Goal: Task Accomplishment & Management: Complete application form

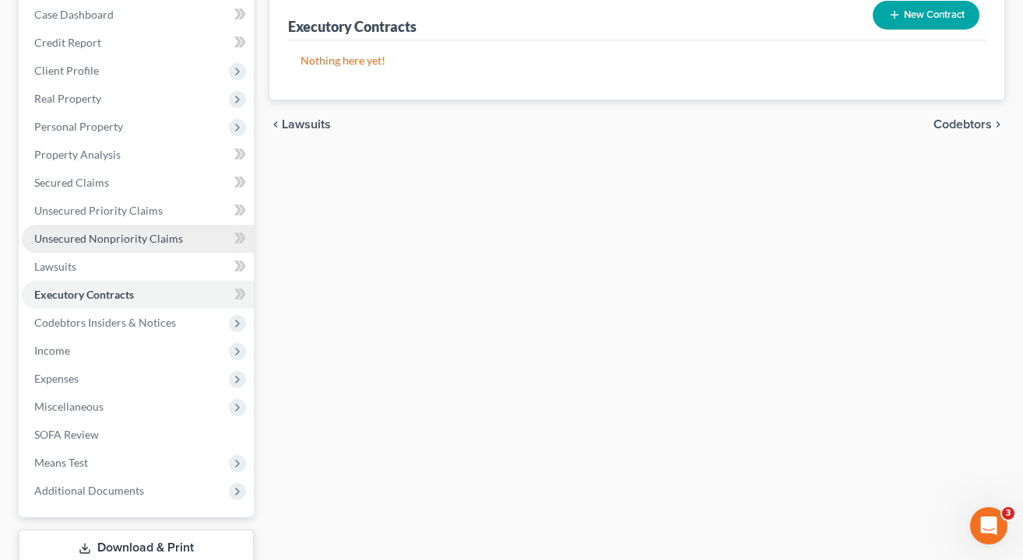
scroll to position [167, 0]
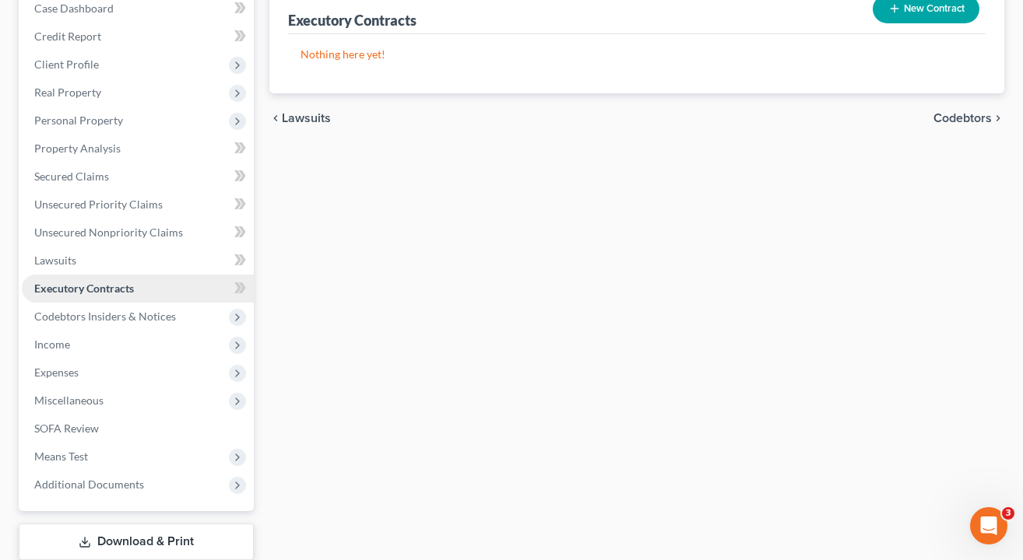
click at [128, 292] on span "Executory Contracts" at bounding box center [84, 288] width 100 height 13
click at [939, 13] on button "New Contract" at bounding box center [926, 9] width 107 height 29
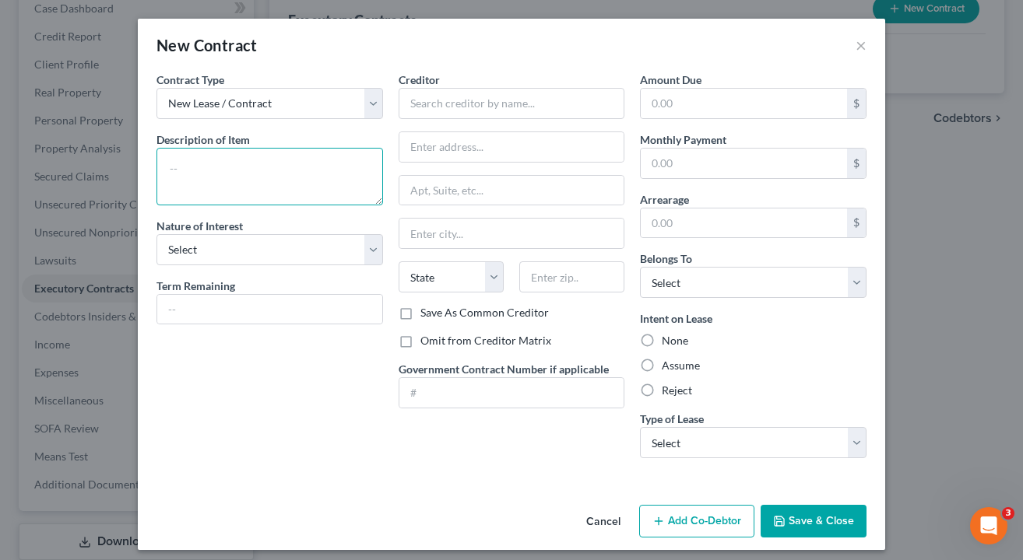
click at [267, 202] on textarea at bounding box center [269, 177] width 227 height 58
type textarea "Written term lease for debtor's residence."
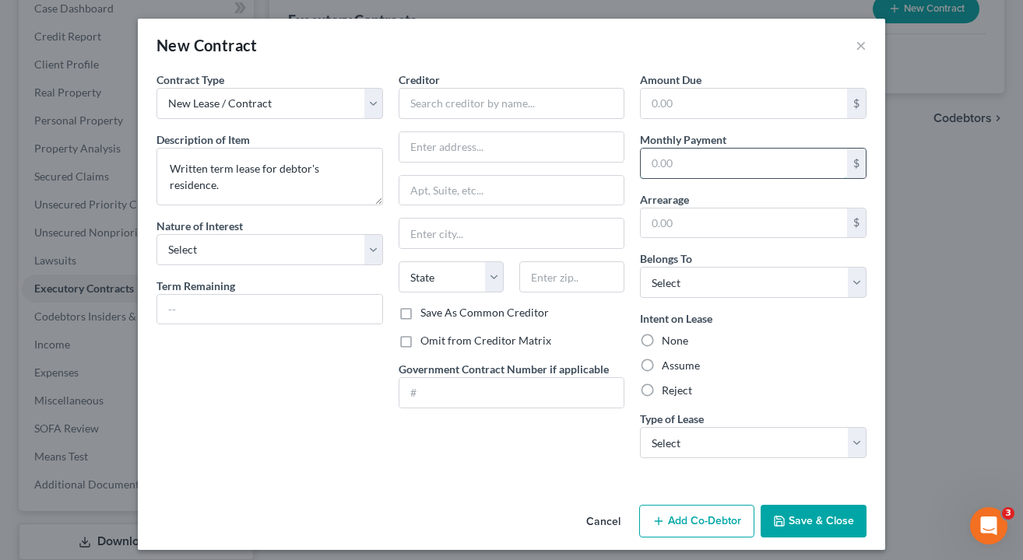
click at [690, 158] on input "text" at bounding box center [744, 164] width 206 height 30
type input "1,150"
click at [662, 363] on label "Assume" at bounding box center [681, 366] width 38 height 16
click at [668, 363] on input "Assume" at bounding box center [673, 363] width 10 height 10
radio input "true"
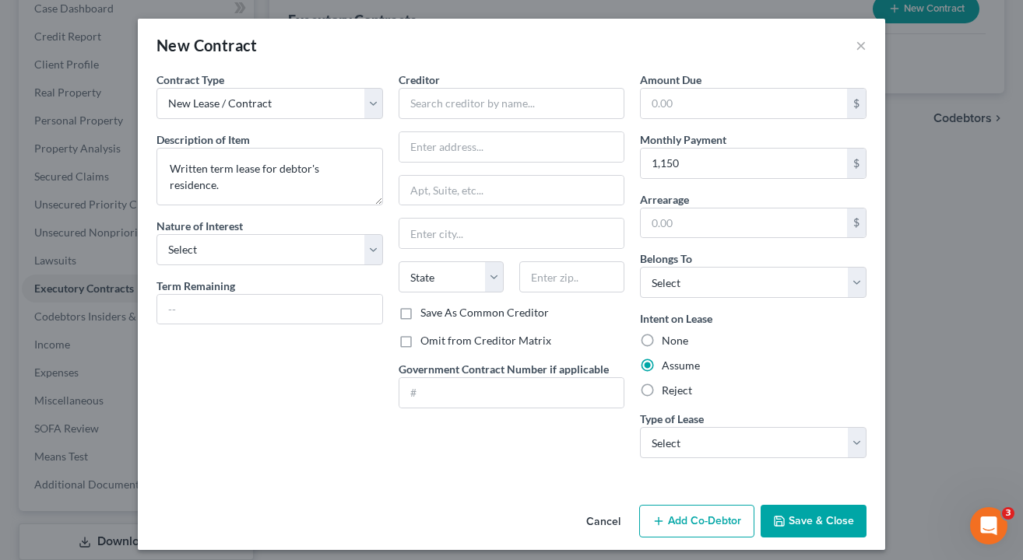
click at [420, 344] on label "Omit from Creditor Matrix" at bounding box center [485, 341] width 131 height 16
click at [427, 343] on input "Omit from Creditor Matrix" at bounding box center [432, 338] width 10 height 10
checkbox input "true"
select select "0"
click at [514, 449] on div "Creditor * State [US_STATE] AK AR AZ CA CO [GEOGRAPHIC_DATA] DE DC [GEOGRAPHIC_…" at bounding box center [512, 271] width 242 height 399
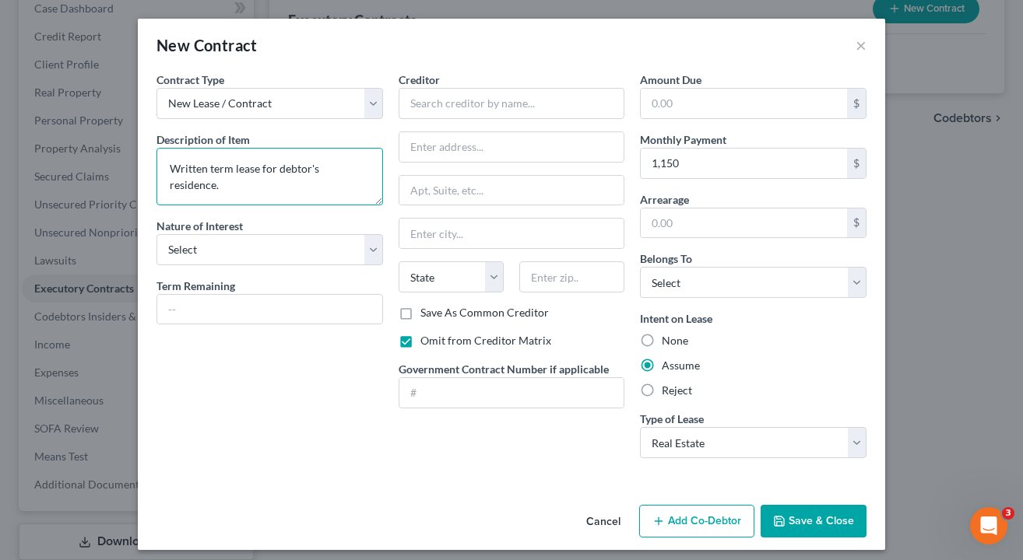
click at [314, 169] on textarea "Written term lease for debtor's residence." at bounding box center [269, 177] width 227 height 58
type textarea "Written term lease for debtors' residence."
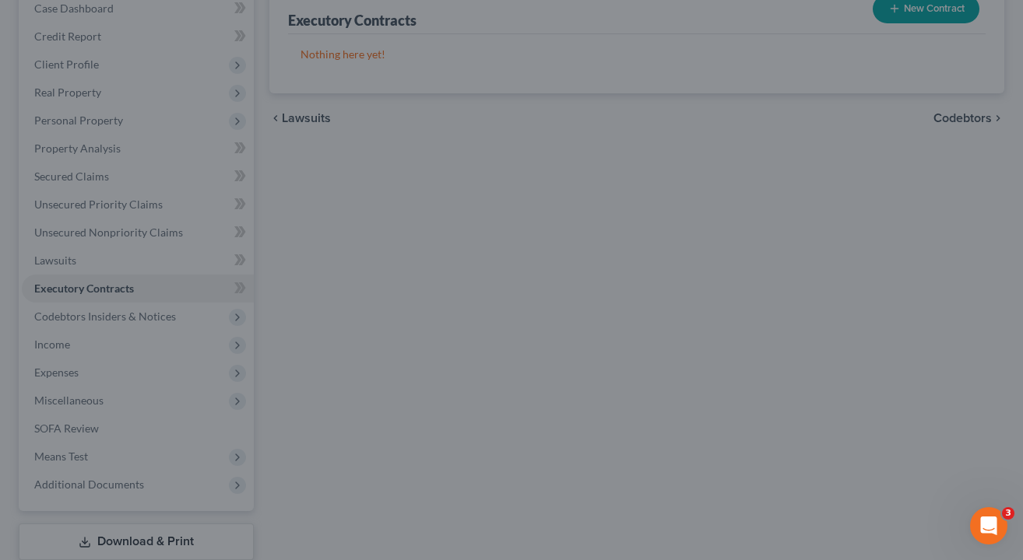
click at [116, 188] on div "New Contract × Contract Type New Lease / Contract New Timeshare Description of …" at bounding box center [511, 280] width 1023 height 560
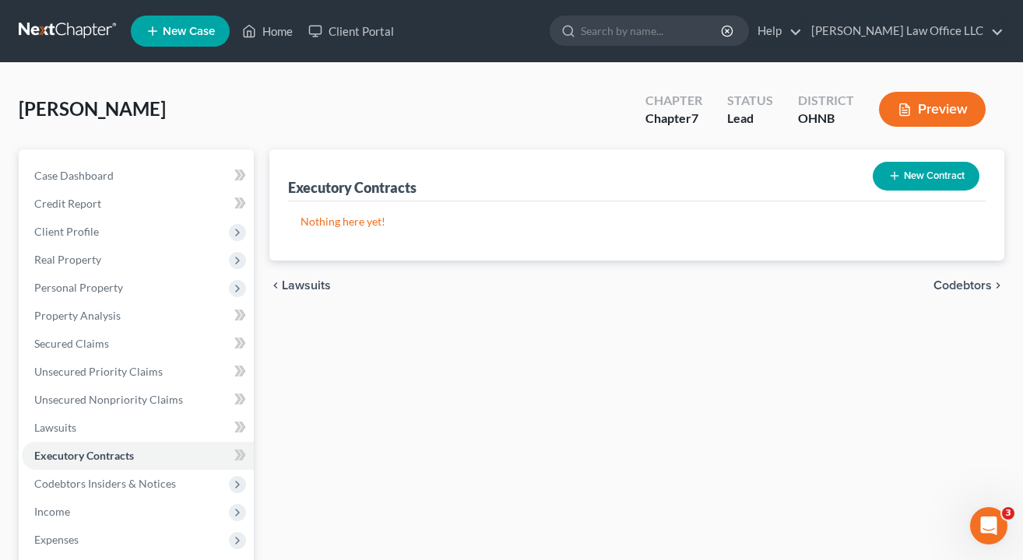
scroll to position [0, 0]
click at [930, 182] on button "New Contract" at bounding box center [926, 176] width 107 height 29
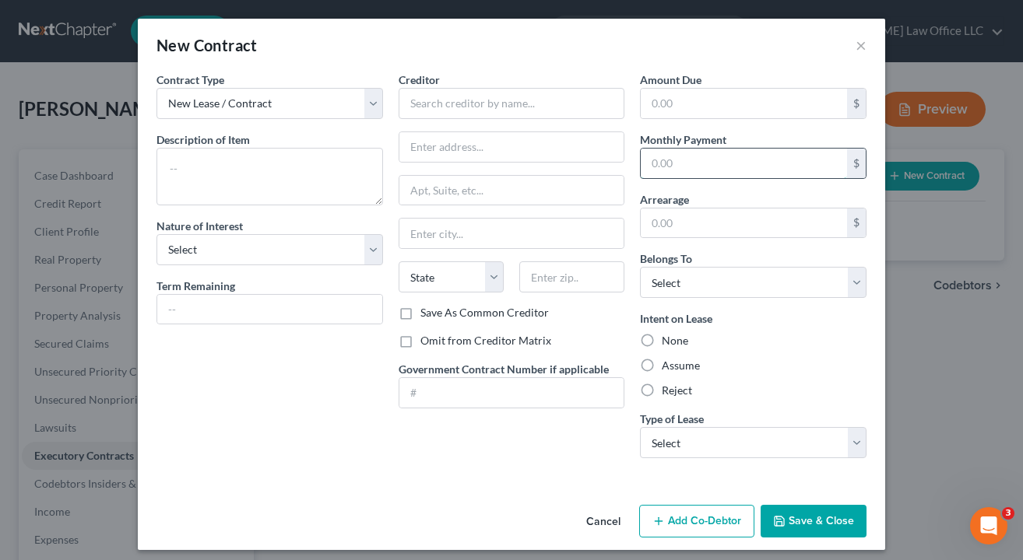
click at [698, 162] on input "text" at bounding box center [744, 164] width 206 height 30
type input "1,150"
click at [319, 198] on textarea at bounding box center [269, 177] width 227 height 58
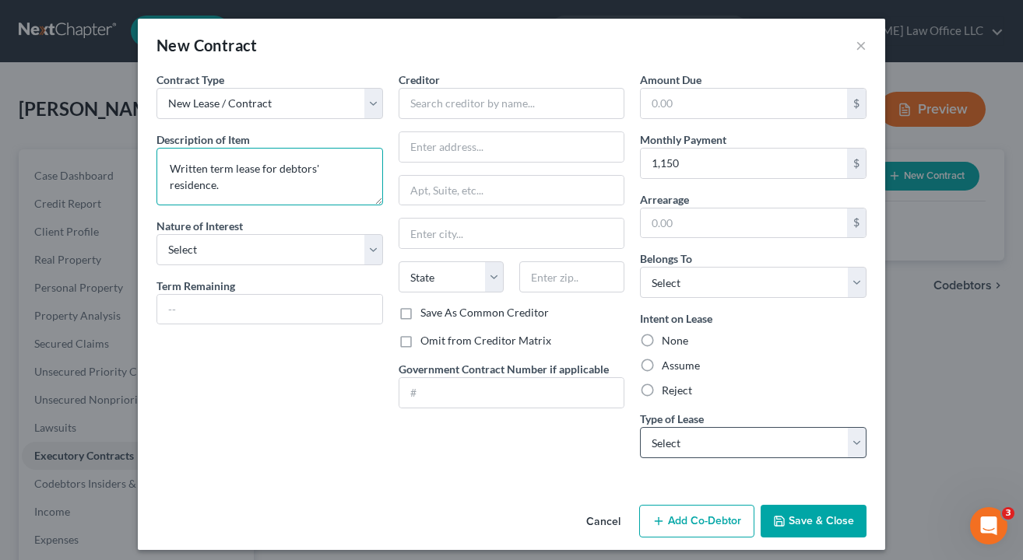
type textarea "Written term lease for debtors' residence."
select select "0"
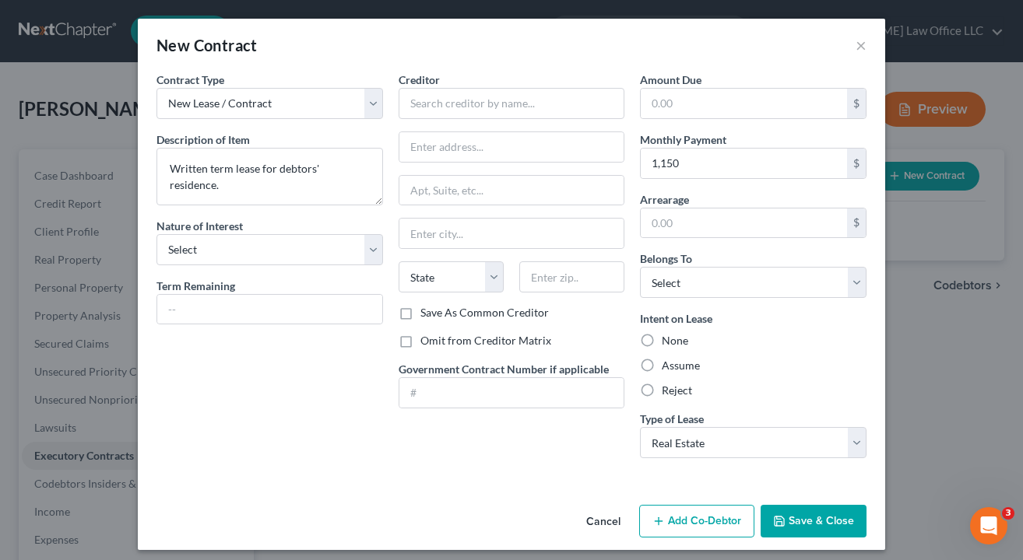
click at [662, 360] on label "Assume" at bounding box center [681, 366] width 38 height 16
click at [668, 360] on input "Assume" at bounding box center [673, 363] width 10 height 10
radio input "true"
click at [420, 341] on label "Omit from Creditor Matrix" at bounding box center [485, 341] width 131 height 16
click at [427, 341] on input "Omit from Creditor Matrix" at bounding box center [432, 338] width 10 height 10
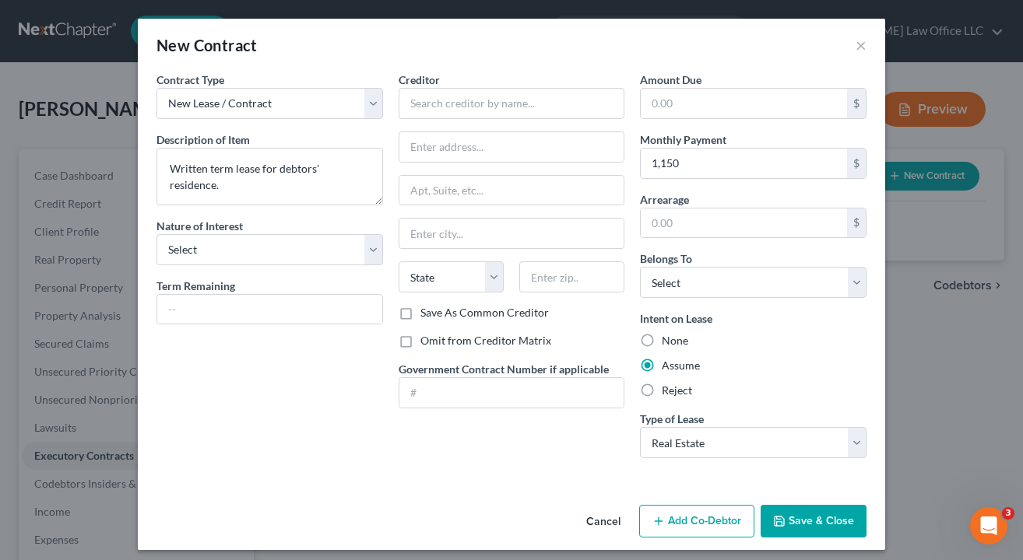
checkbox input "true"
select select "3"
click at [313, 389] on div "Contract Type New Lease / Contract New Timeshare Description of non-residential…" at bounding box center [270, 271] width 242 height 399
click at [475, 118] on input "text" at bounding box center [512, 103] width 227 height 31
type input "BRH Investments LLC"
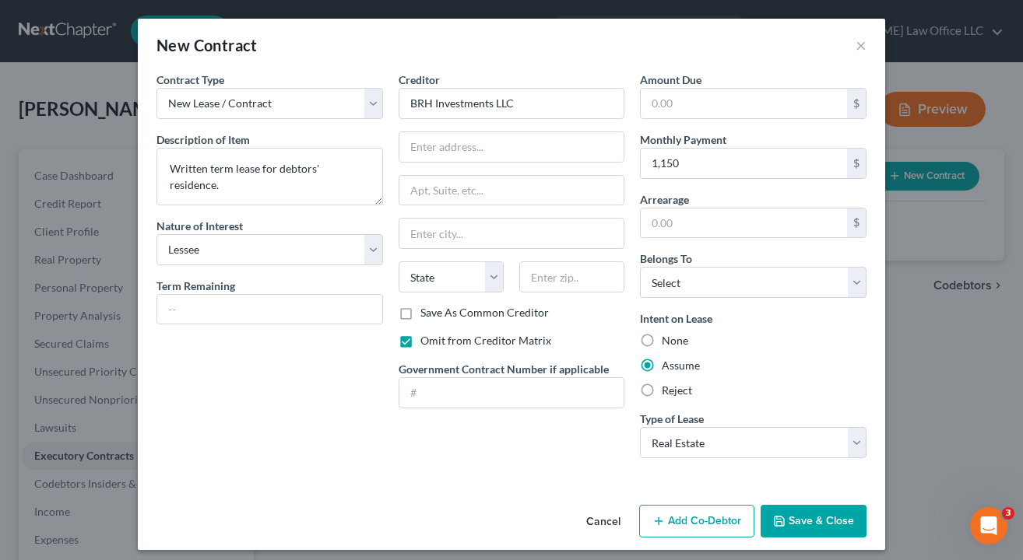
click at [807, 507] on button "Save & Close" at bounding box center [814, 521] width 106 height 33
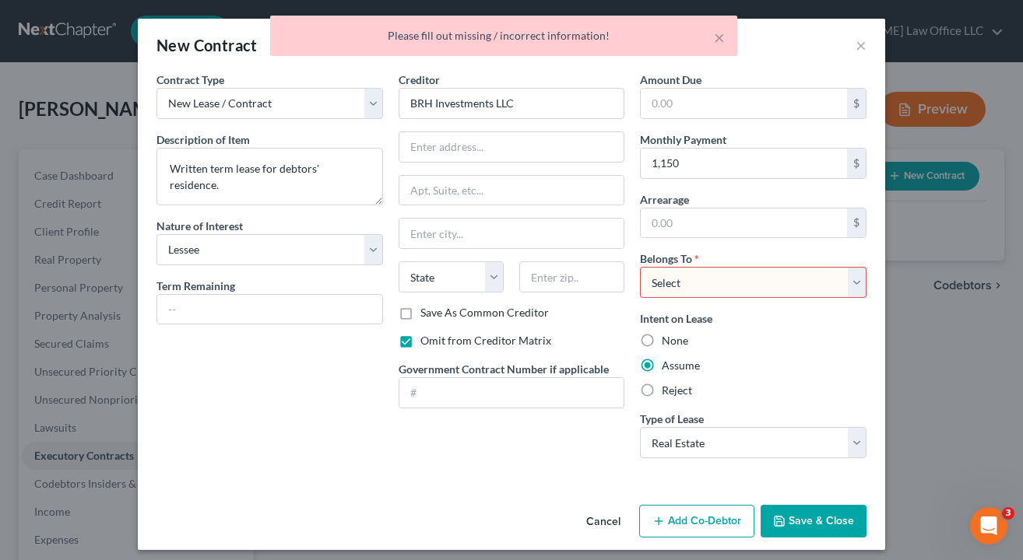
select select "0"
click at [798, 510] on button "Save & Close" at bounding box center [814, 521] width 106 height 33
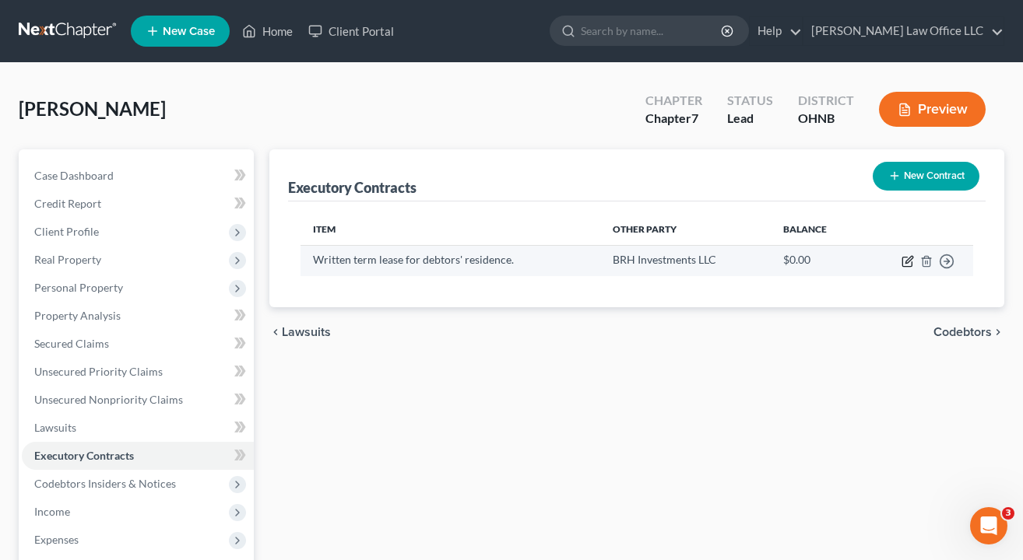
click at [910, 264] on icon "button" at bounding box center [907, 261] width 12 height 12
select select "3"
select select "0"
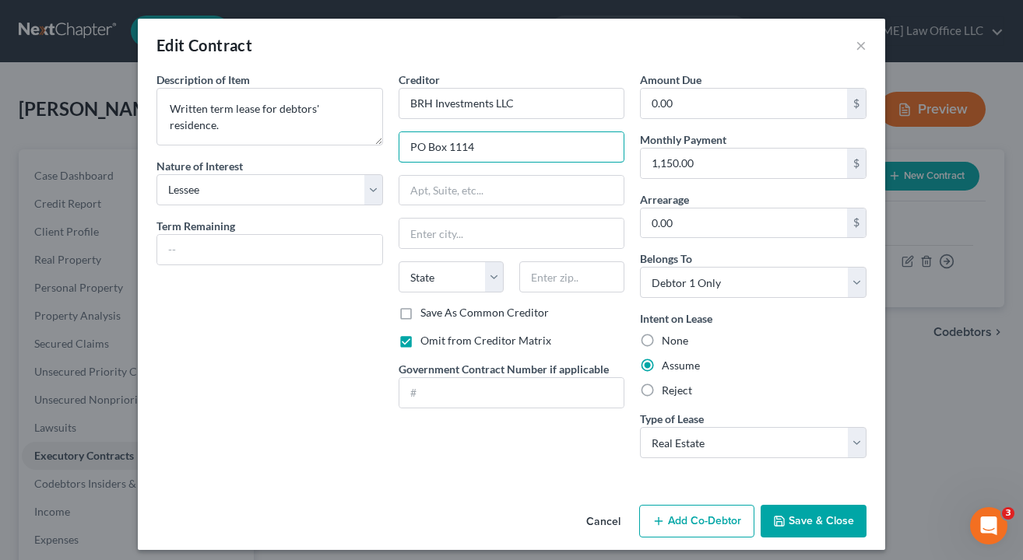
type input "PO Box 1114"
type input "45802"
type input "[GEOGRAPHIC_DATA]"
select select "36"
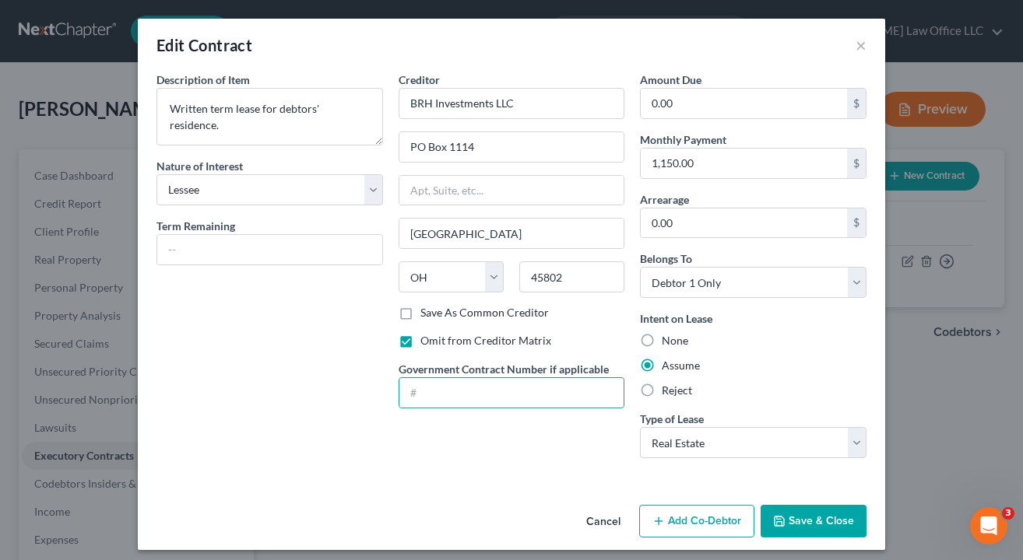
click at [822, 522] on button "Save & Close" at bounding box center [814, 521] width 106 height 33
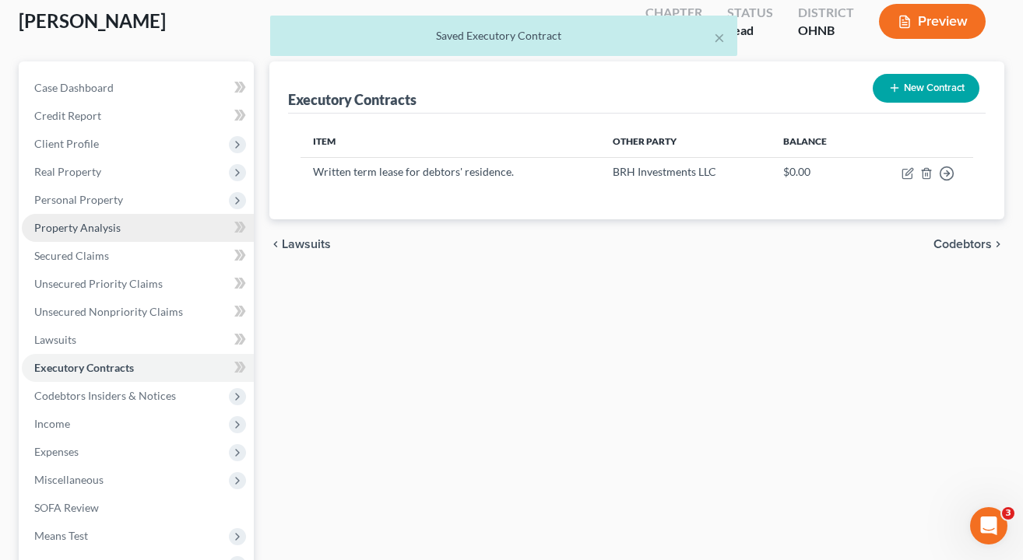
scroll to position [97, 0]
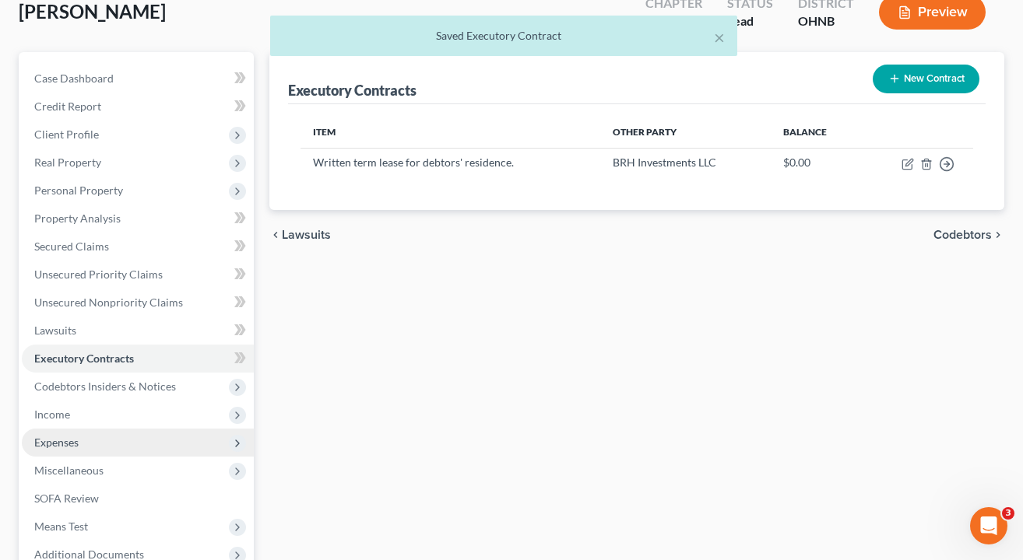
click at [87, 446] on span "Expenses" at bounding box center [138, 443] width 232 height 28
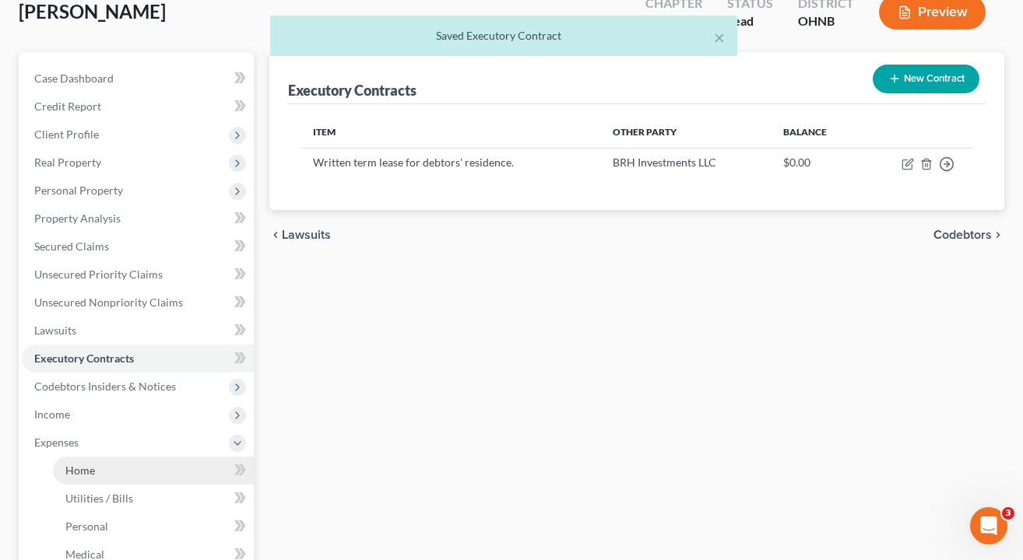
click at [91, 466] on span "Home" at bounding box center [80, 470] width 30 height 13
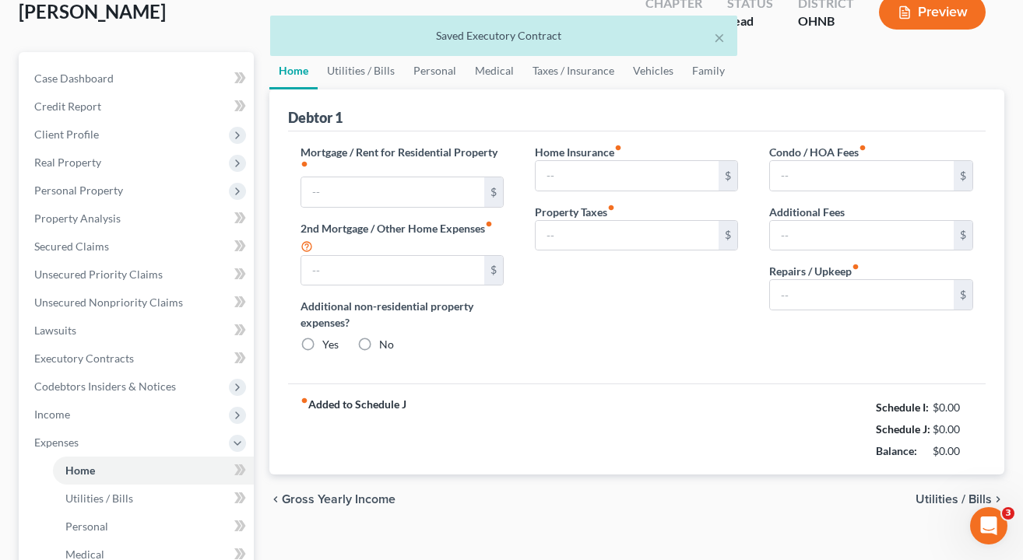
type input "0.00"
radio input "true"
type input "0.00"
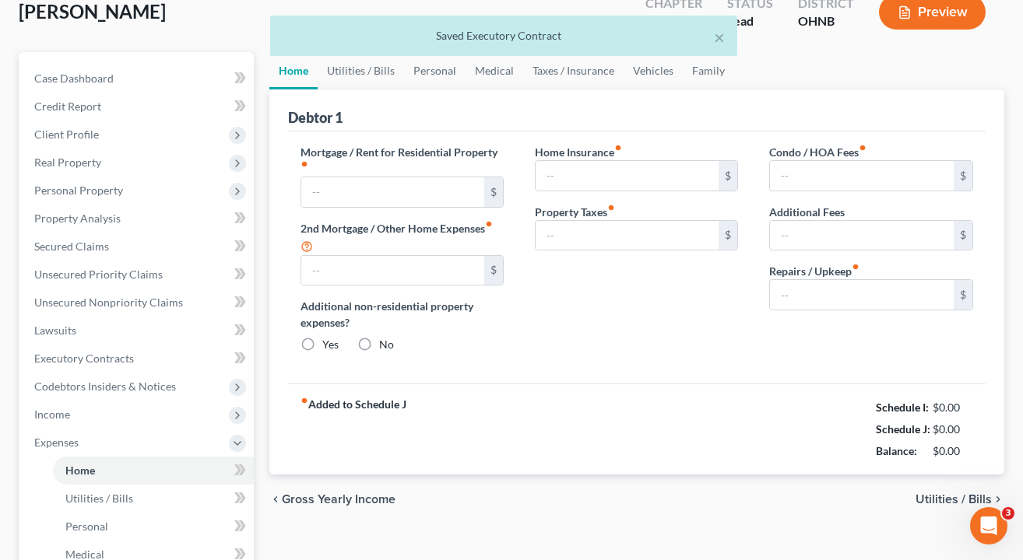
type input "0.00"
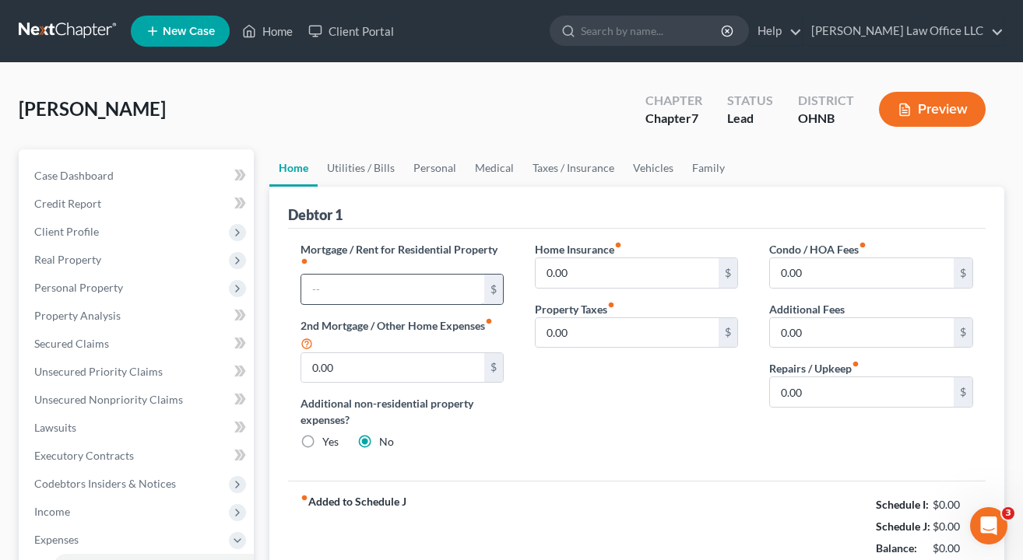
click at [423, 297] on input "text" at bounding box center [393, 290] width 184 height 30
type input "1,150"
click at [580, 416] on div "Home Insurance fiber_manual_record 0.00 $ Property Taxes fiber_manual_record 0.…" at bounding box center [636, 352] width 234 height 222
click at [420, 173] on link "Personal" at bounding box center [434, 167] width 61 height 37
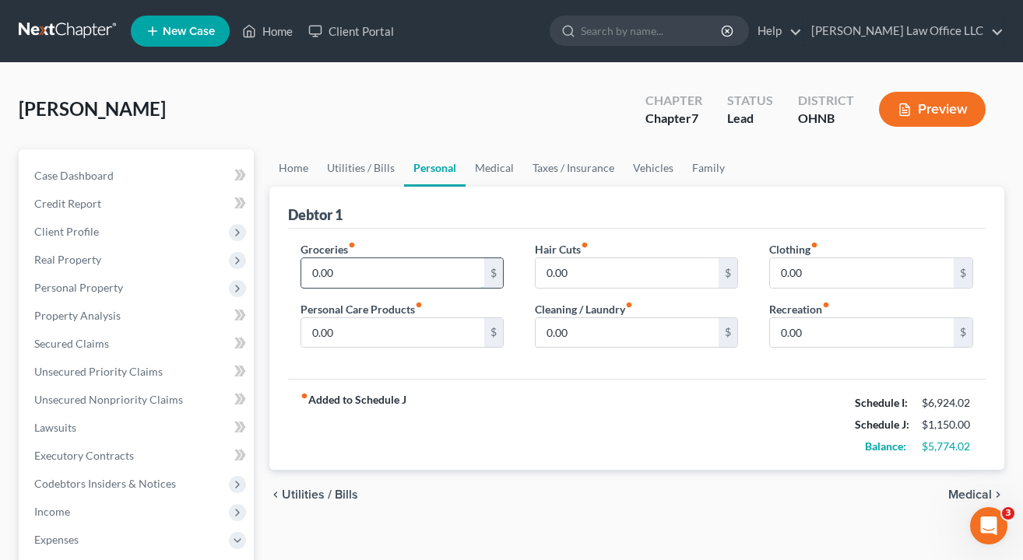
click at [427, 264] on input "0.00" at bounding box center [393, 273] width 184 height 30
type input "1,200.00"
click at [821, 279] on input "0.00" at bounding box center [862, 273] width 184 height 30
type input "250"
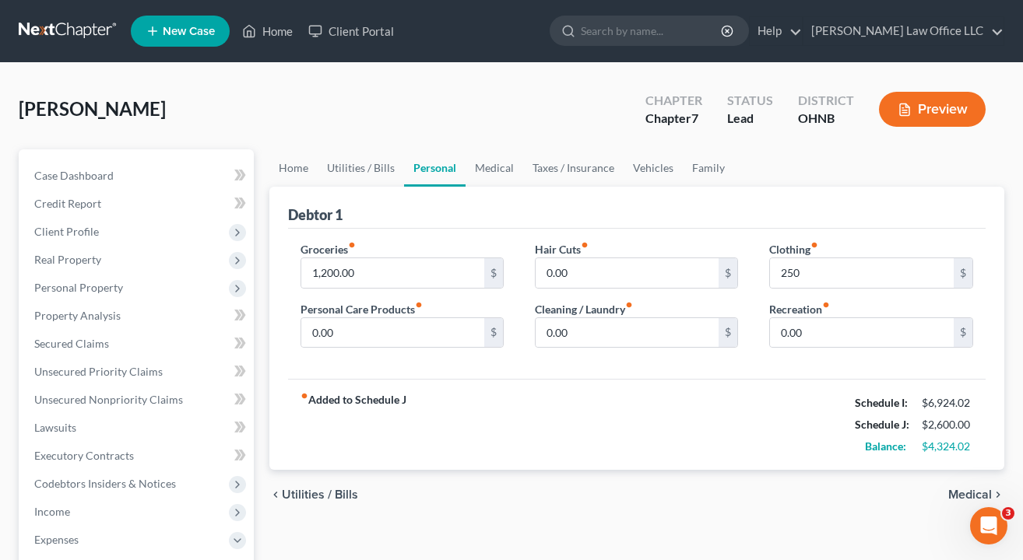
click at [769, 388] on div "fiber_manual_record Added to Schedule J Schedule I: $6,924.02 Schedule J: $2,60…" at bounding box center [637, 424] width 698 height 91
click at [832, 339] on input "0.00" at bounding box center [862, 333] width 184 height 30
drag, startPoint x: 827, startPoint y: 360, endPoint x: 771, endPoint y: 351, distance: 56.1
click at [763, 351] on div "Clothing fiber_manual_record 250 $ Recreation fiber_manual_record 0.00 $" at bounding box center [871, 301] width 234 height 120
click at [812, 341] on input "0.00" at bounding box center [862, 333] width 184 height 30
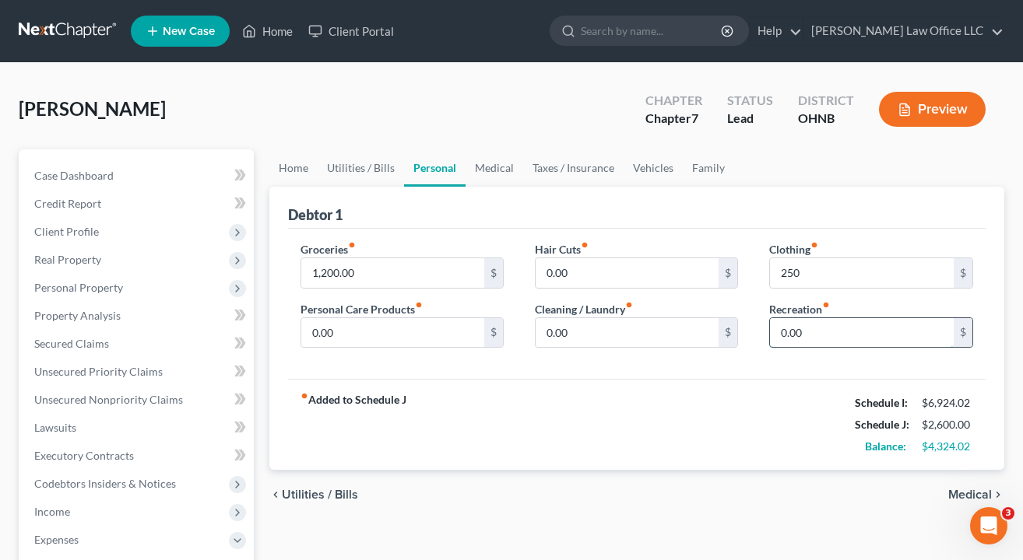
click at [812, 341] on input "0.00" at bounding box center [862, 333] width 184 height 30
type input "100"
click at [716, 379] on div "fiber_manual_record Added to Schedule J Schedule I: $6,924.02 Schedule J: $2,70…" at bounding box center [637, 424] width 698 height 91
click at [371, 322] on input "0.00" at bounding box center [393, 333] width 184 height 30
type input "100.00"
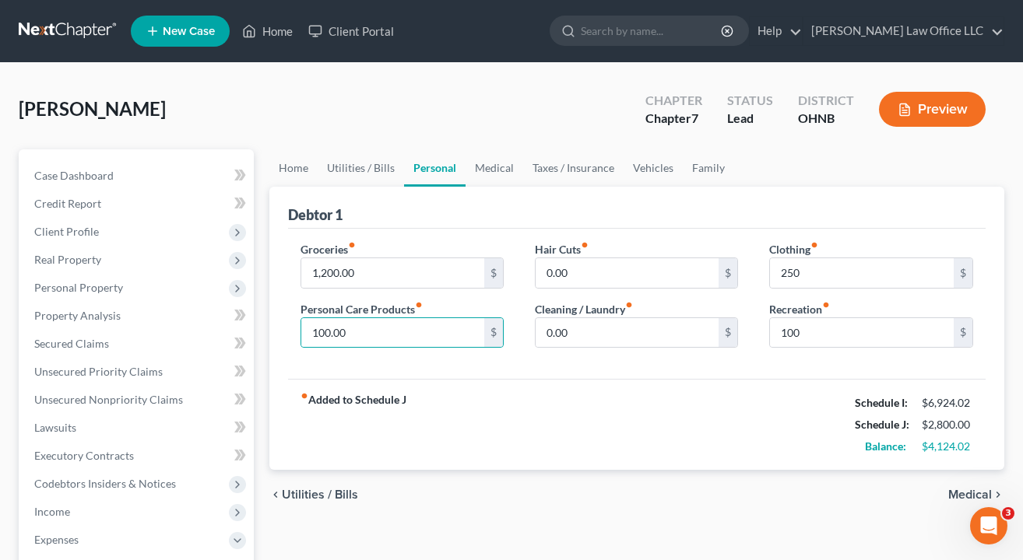
click at [490, 418] on div "fiber_manual_record Added to Schedule J Schedule I: $6,924.02 Schedule J: $2,80…" at bounding box center [637, 424] width 698 height 91
click at [659, 170] on link "Vehicles" at bounding box center [653, 167] width 59 height 37
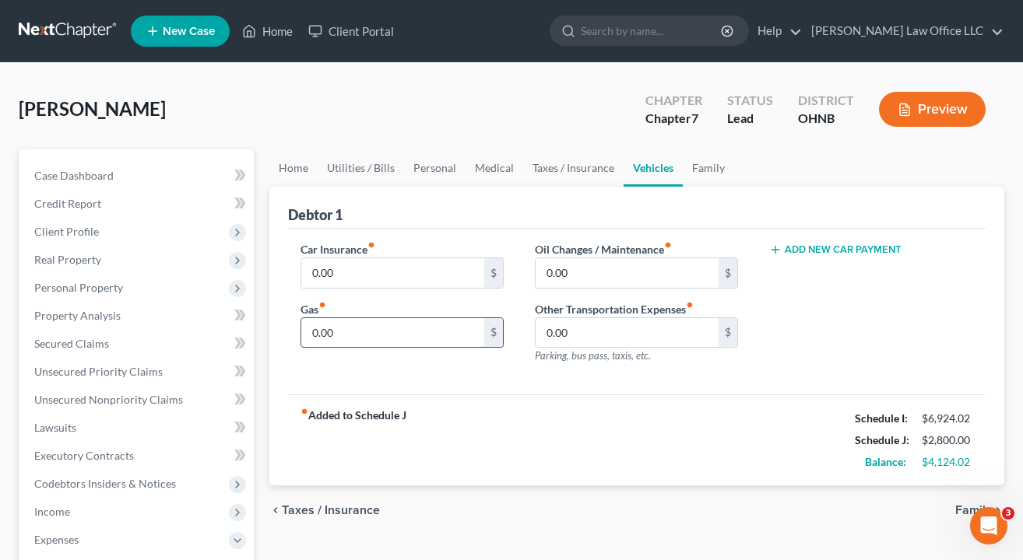
click at [381, 334] on input "0.00" at bounding box center [393, 333] width 184 height 30
type input "400"
click at [455, 430] on div "fiber_manual_record Added to Schedule J Schedule I: $6,924.02 Schedule J: $3,20…" at bounding box center [637, 440] width 698 height 91
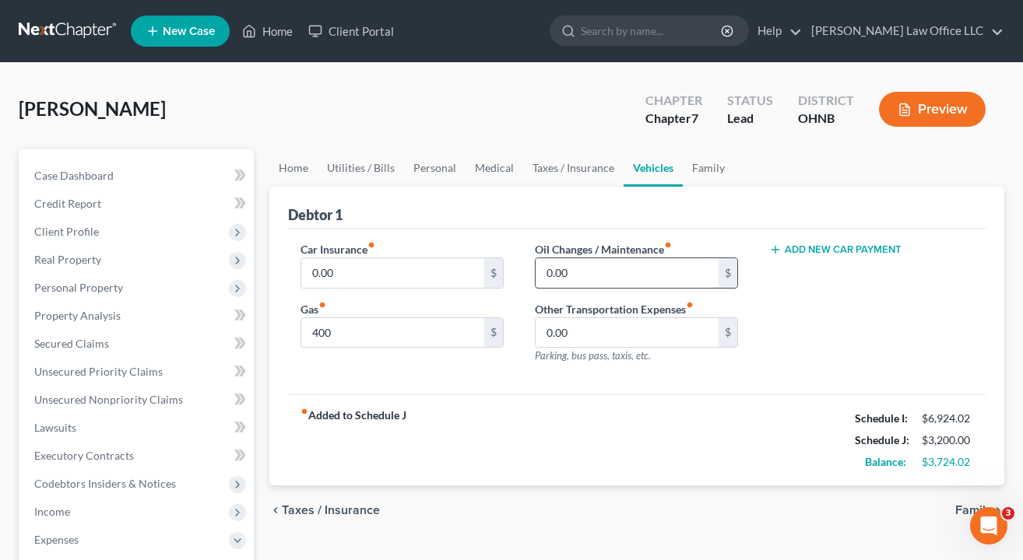
click at [628, 285] on input "0.00" at bounding box center [628, 273] width 184 height 30
type input "50"
click at [546, 392] on div "Car Insurance fiber_manual_record 0.00 $ Gas fiber_manual_record 400 $ Oil Chan…" at bounding box center [637, 312] width 698 height 167
click at [355, 337] on input "400" at bounding box center [393, 333] width 184 height 30
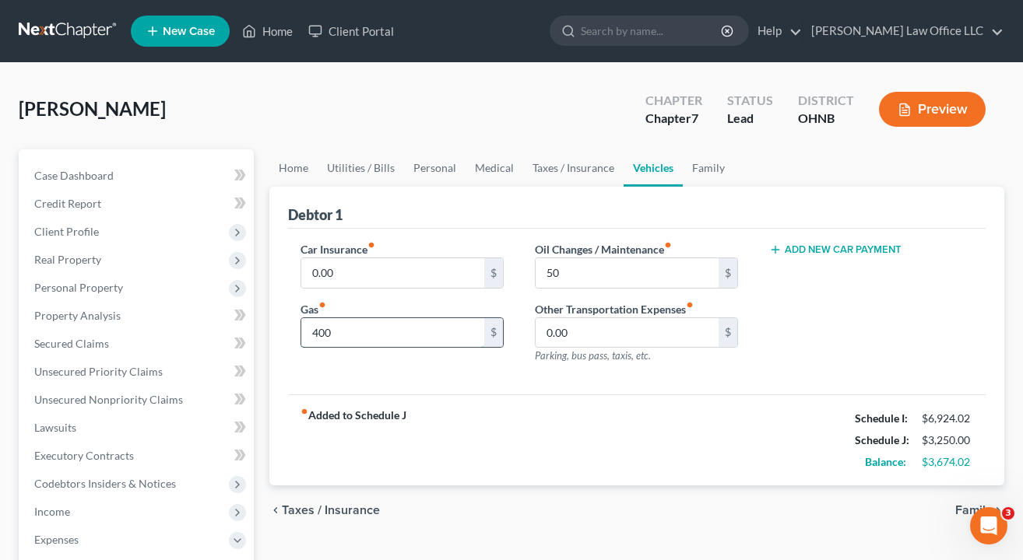
click at [355, 337] on input "400" at bounding box center [393, 333] width 184 height 30
type input "350"
click at [427, 438] on div "fiber_manual_record Added to Schedule J Schedule I: $6,924.02 Schedule J: $3,20…" at bounding box center [637, 440] width 698 height 91
click at [416, 283] on input "0.00" at bounding box center [393, 273] width 184 height 30
click at [376, 167] on link "Utilities / Bills" at bounding box center [361, 167] width 86 height 37
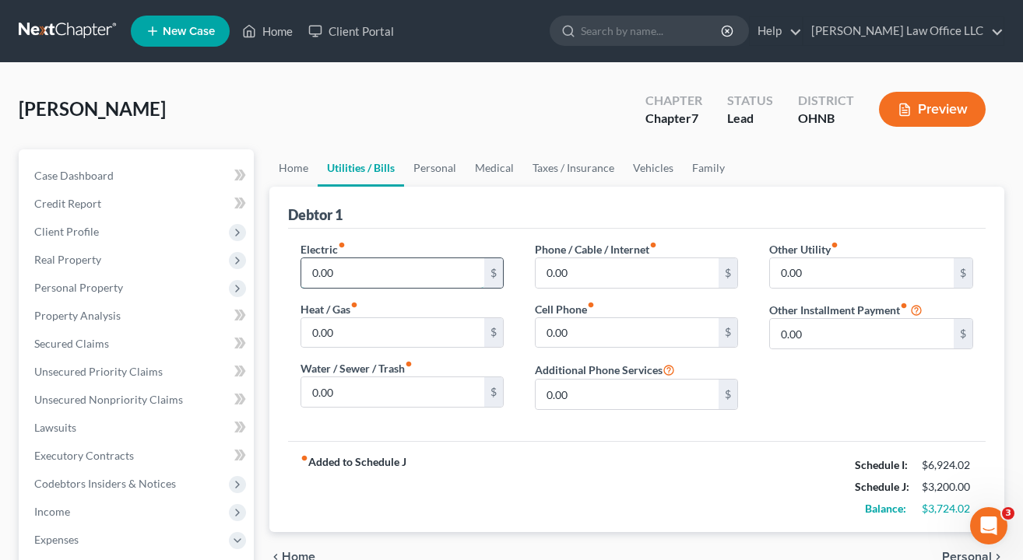
click at [384, 280] on input "0.00" at bounding box center [393, 273] width 184 height 30
type input "400"
click at [625, 269] on input "0.00" at bounding box center [628, 273] width 184 height 30
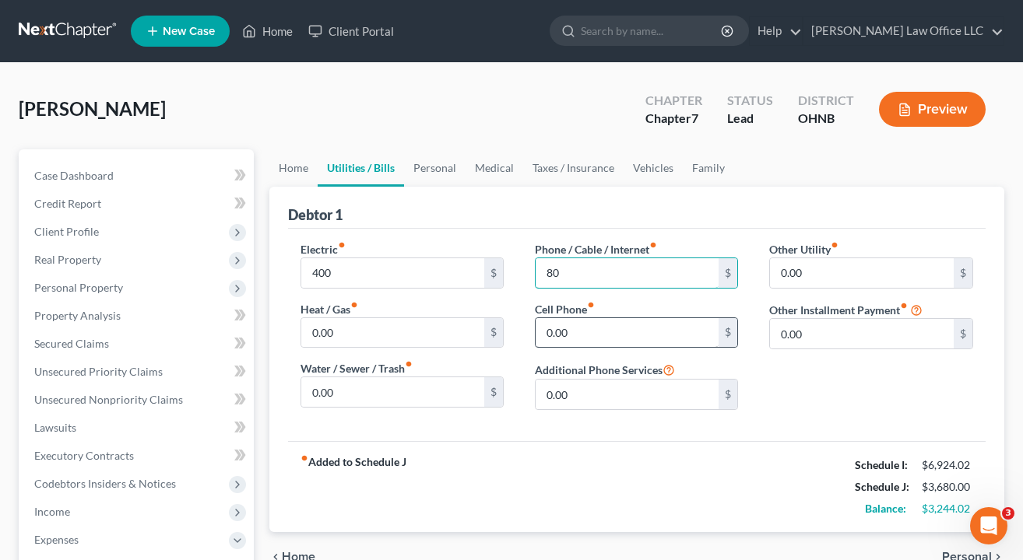
type input "80"
click at [605, 325] on input "0.00" at bounding box center [628, 333] width 184 height 30
type input "150"
click at [573, 429] on div "Electric fiber_manual_record 400 $ Heat / Gas fiber_manual_record 0.00 $ Water …" at bounding box center [637, 335] width 698 height 213
click at [441, 159] on link "Personal" at bounding box center [434, 167] width 61 height 37
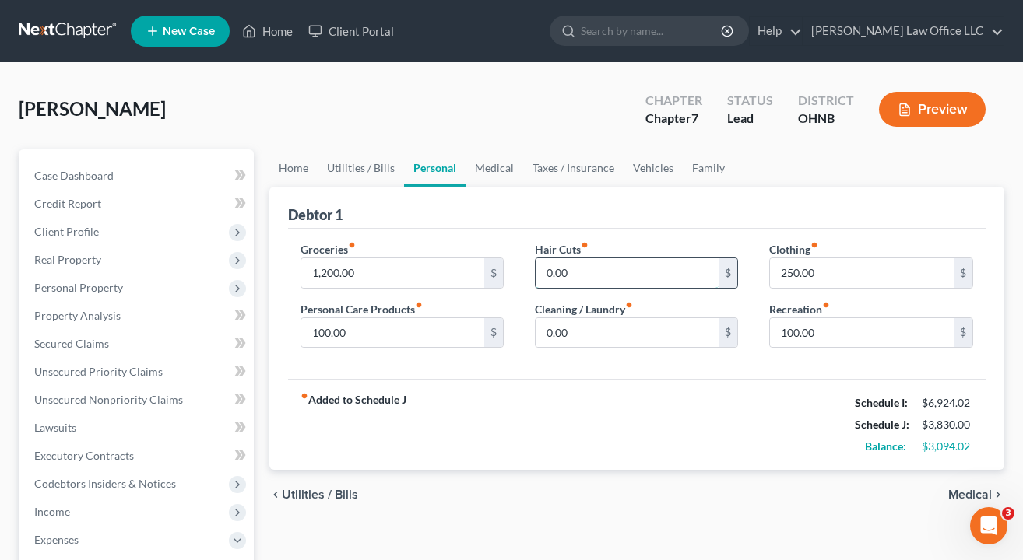
click at [608, 266] on input "0.00" at bounding box center [628, 273] width 184 height 30
click at [610, 270] on input "0.00" at bounding box center [628, 273] width 184 height 30
click at [498, 430] on div "fiber_manual_record Added to Schedule J Schedule I: $6,924.02 Schedule J: $3,93…" at bounding box center [637, 424] width 698 height 91
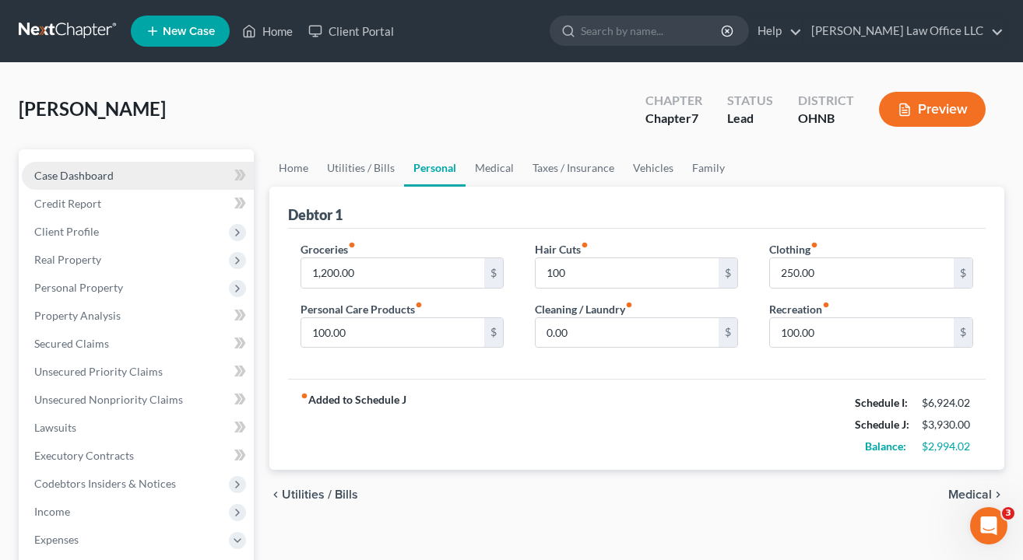
click at [47, 172] on span "Case Dashboard" at bounding box center [73, 175] width 79 height 13
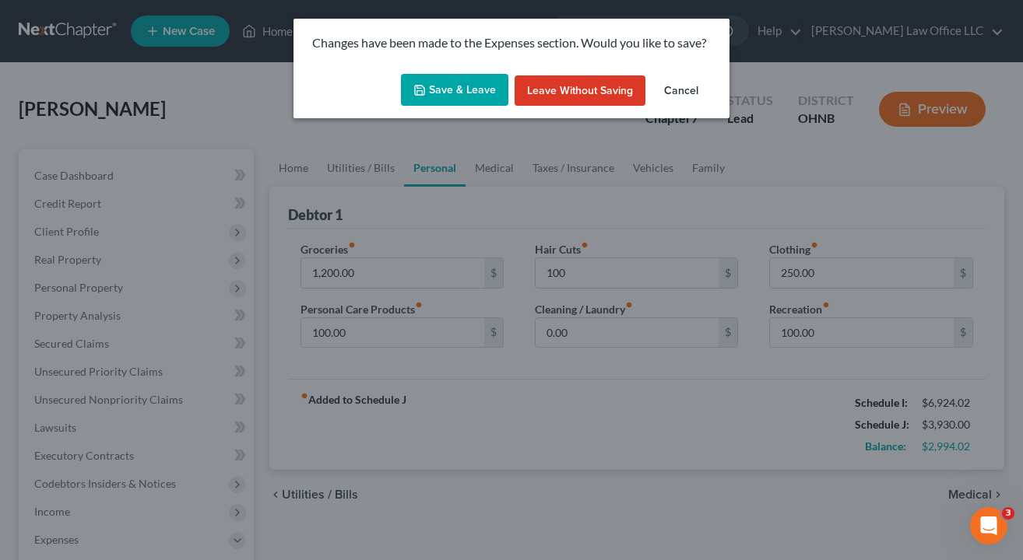
click at [472, 77] on button "Save & Leave" at bounding box center [454, 90] width 107 height 33
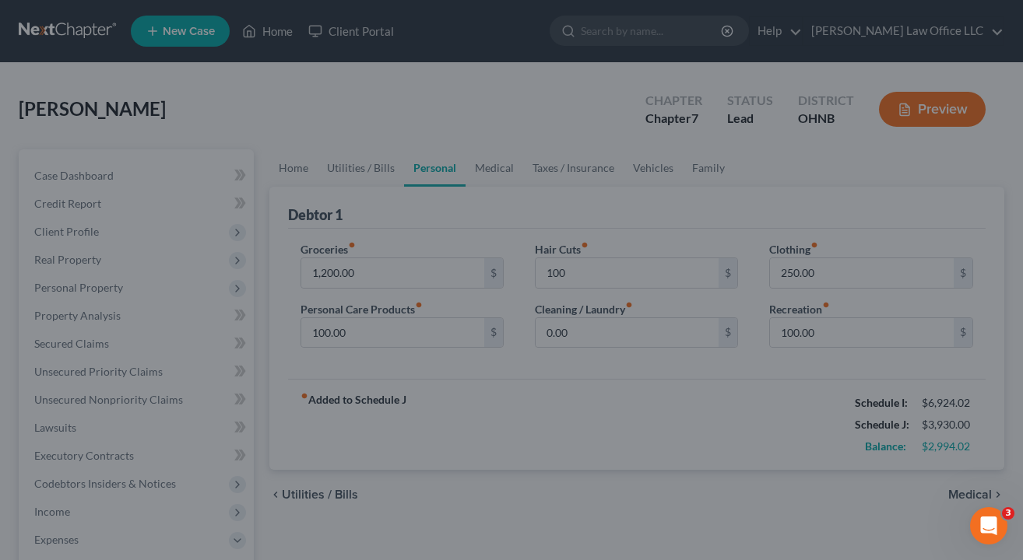
type input "100.00"
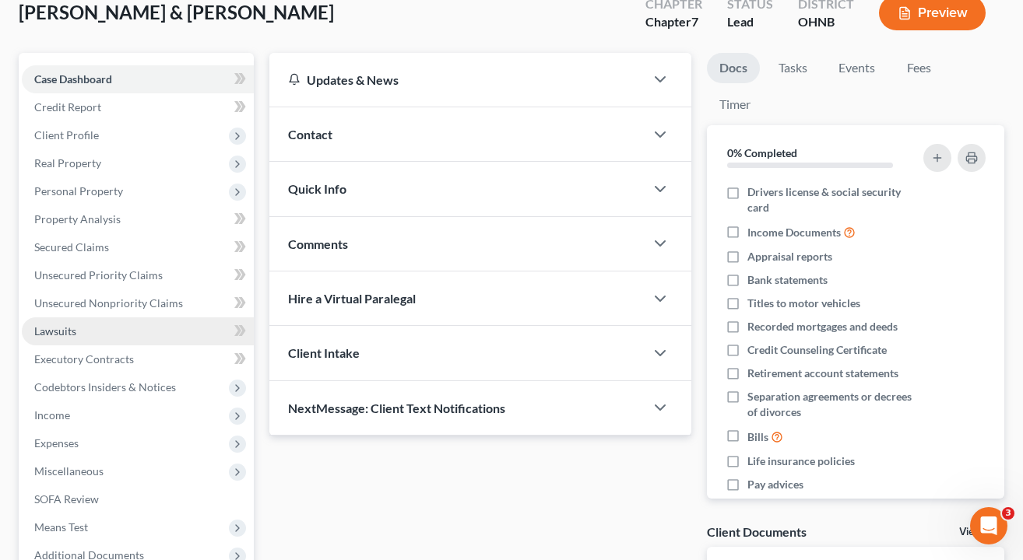
scroll to position [97, 0]
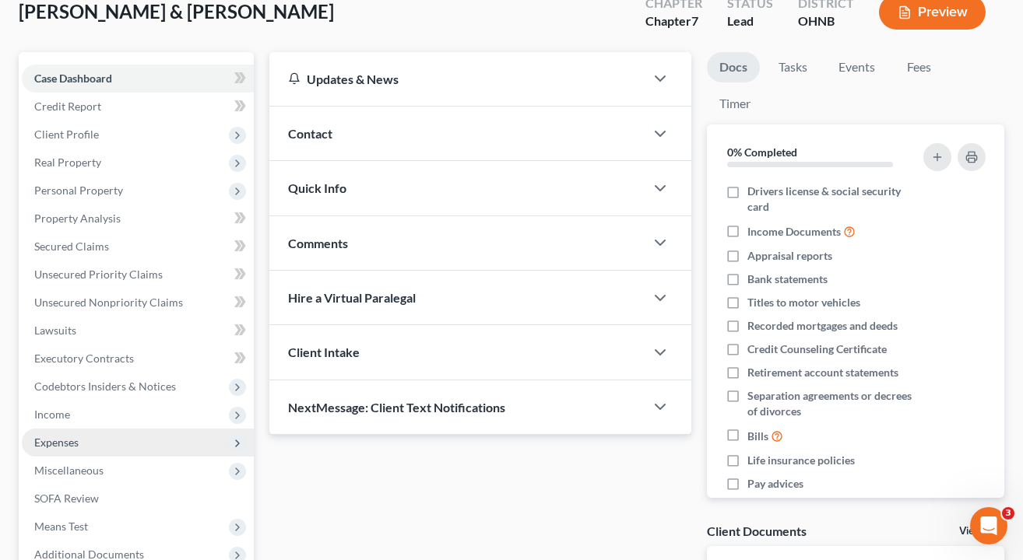
click at [83, 442] on span "Expenses" at bounding box center [138, 443] width 232 height 28
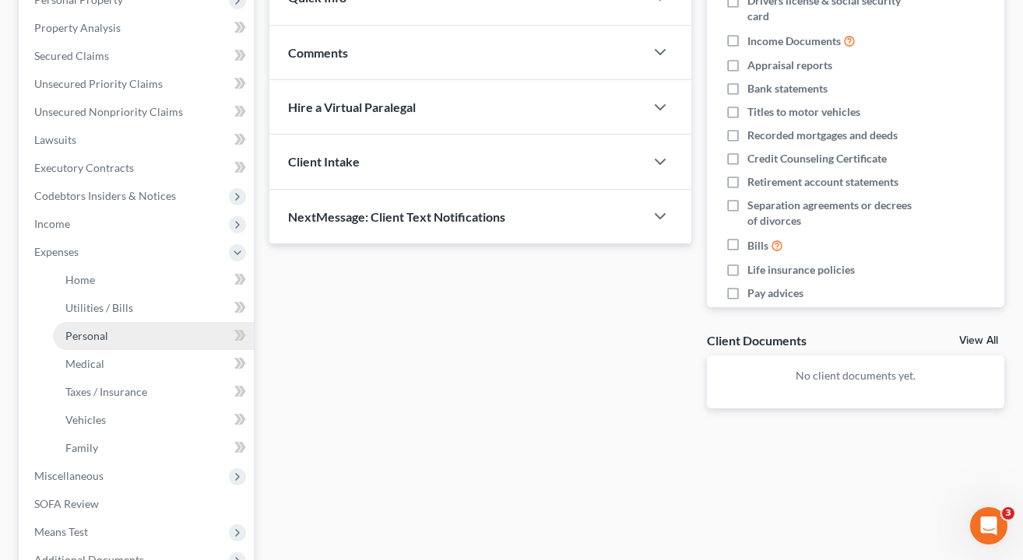
scroll to position [290, 0]
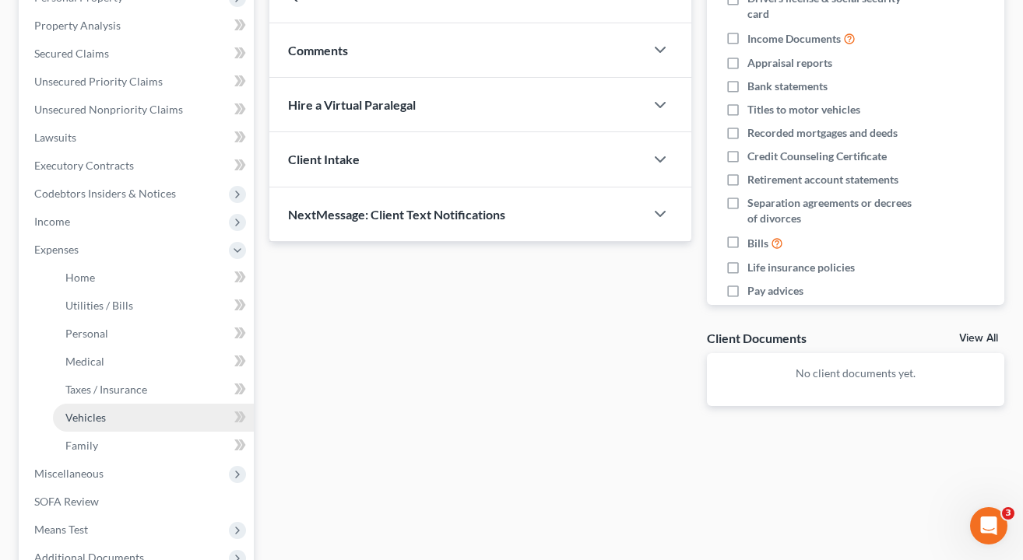
click at [83, 423] on span "Vehicles" at bounding box center [85, 417] width 40 height 13
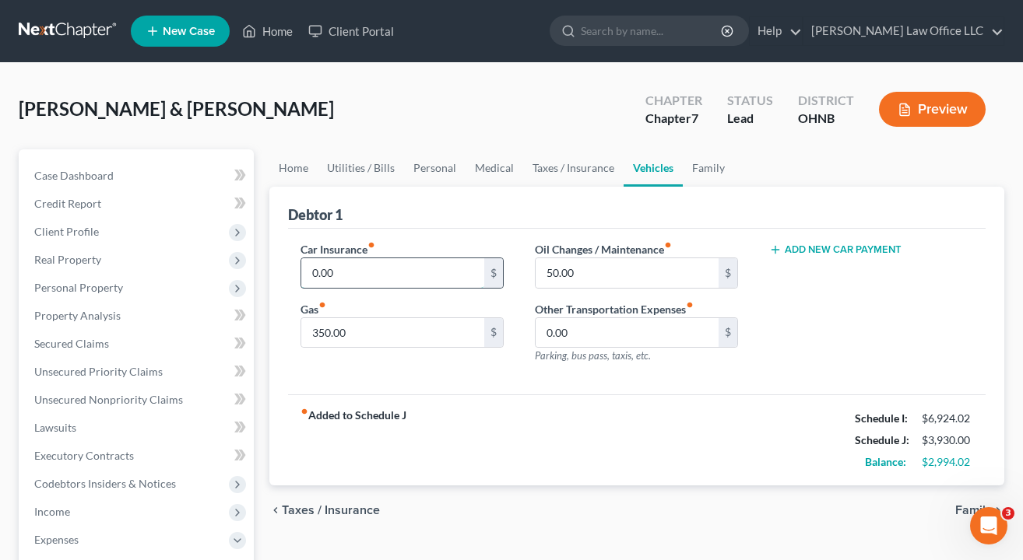
click at [394, 277] on input "0.00" at bounding box center [393, 273] width 184 height 30
click at [523, 438] on div "fiber_manual_record Added to Schedule J Schedule I: $6,924.02 Schedule J: $4,15…" at bounding box center [637, 440] width 698 height 91
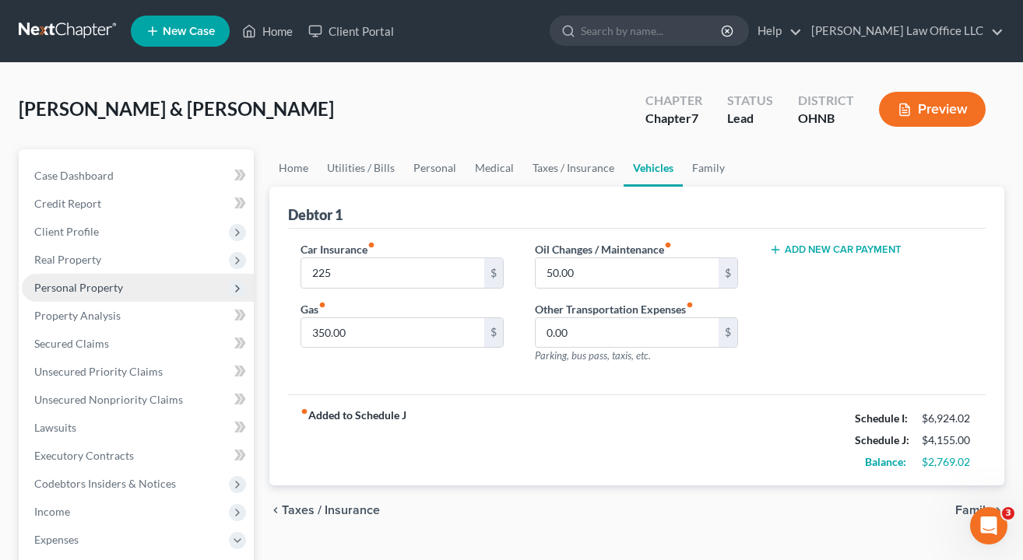
click at [56, 282] on span "Personal Property" at bounding box center [78, 287] width 89 height 13
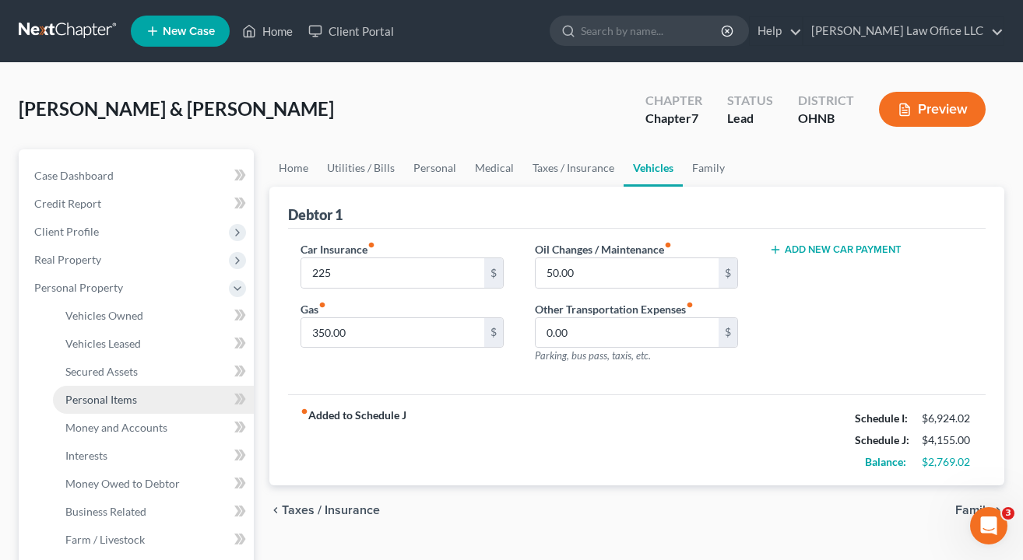
click at [105, 402] on span "Personal Items" at bounding box center [101, 399] width 72 height 13
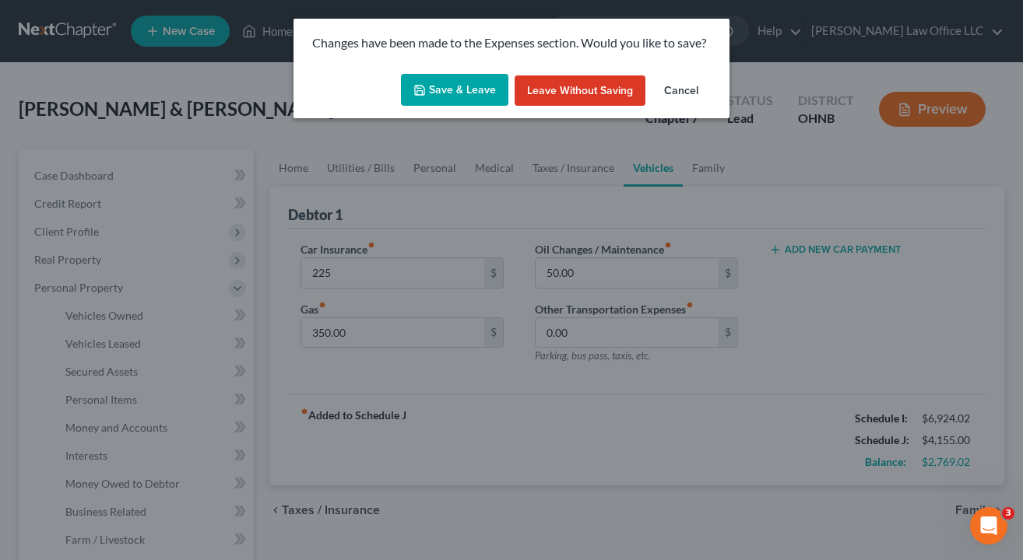
click at [434, 90] on button "Save & Leave" at bounding box center [454, 90] width 107 height 33
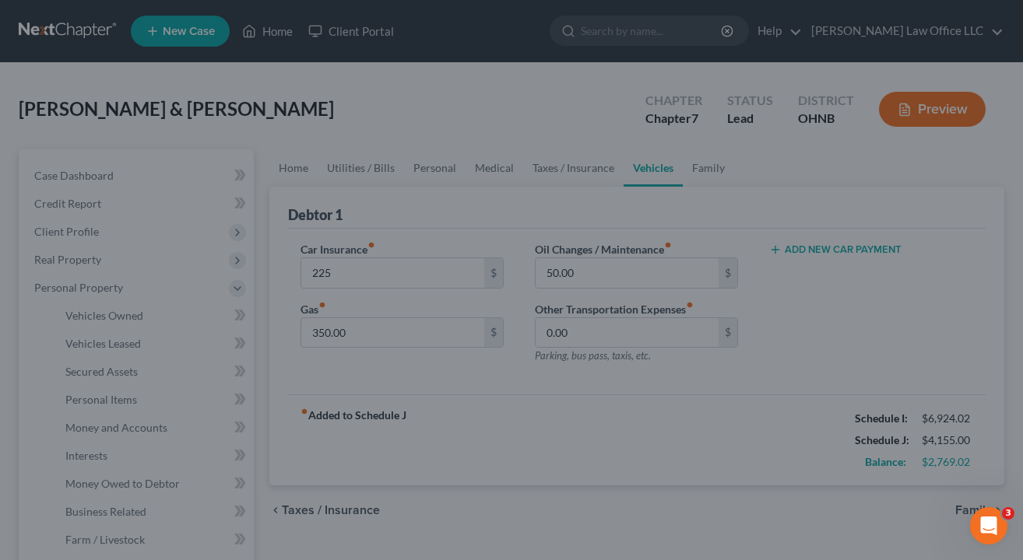
type input "225.00"
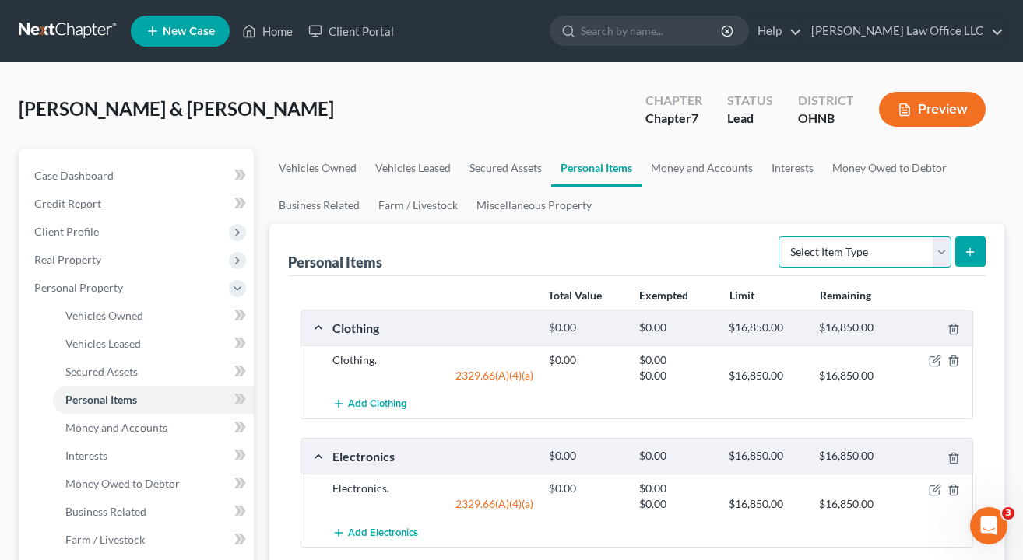
select select "sports_and_hobby_equipment"
click at [978, 251] on button "submit" at bounding box center [970, 252] width 30 height 30
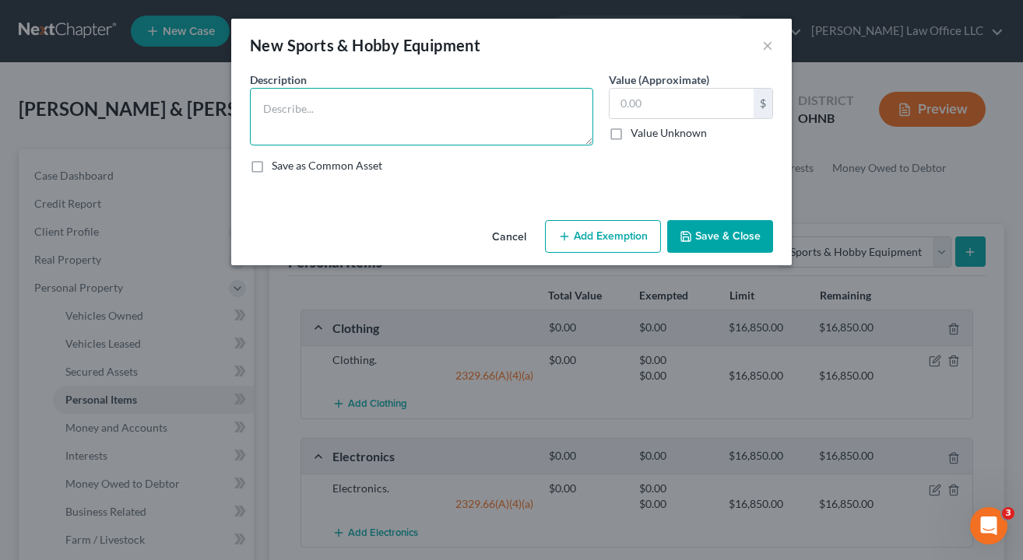
click at [442, 108] on textarea at bounding box center [421, 117] width 343 height 58
type textarea "Baseball and soccer equipment."
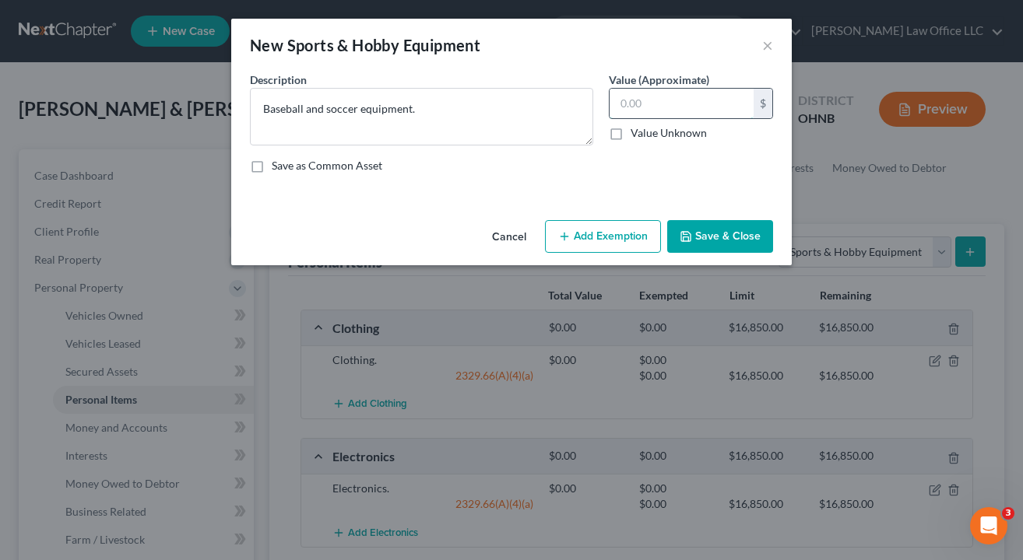
click at [682, 106] on input "text" at bounding box center [682, 104] width 144 height 30
type input "100"
click at [615, 227] on button "Add Exemption" at bounding box center [603, 236] width 116 height 33
select select "2"
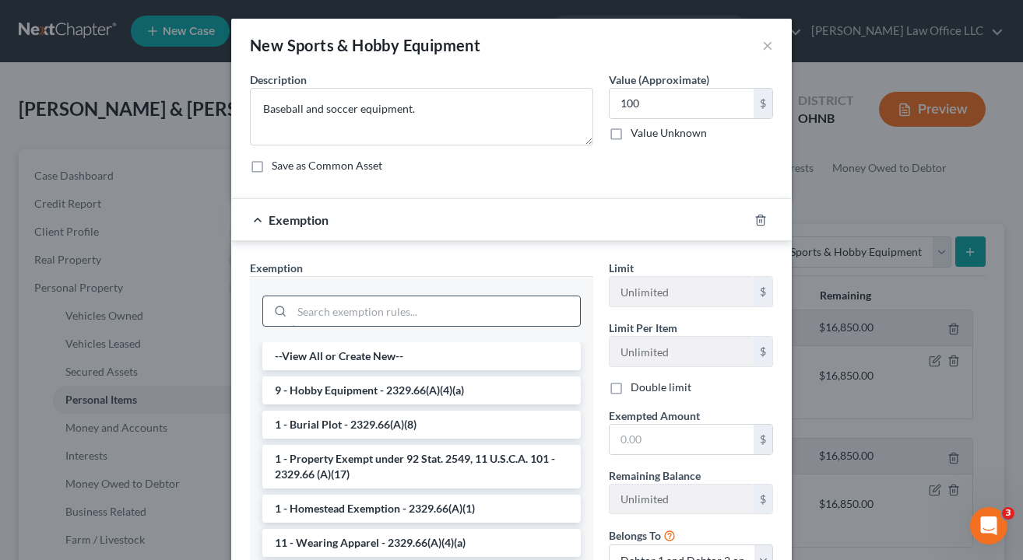
click at [384, 319] on input "search" at bounding box center [436, 312] width 288 height 30
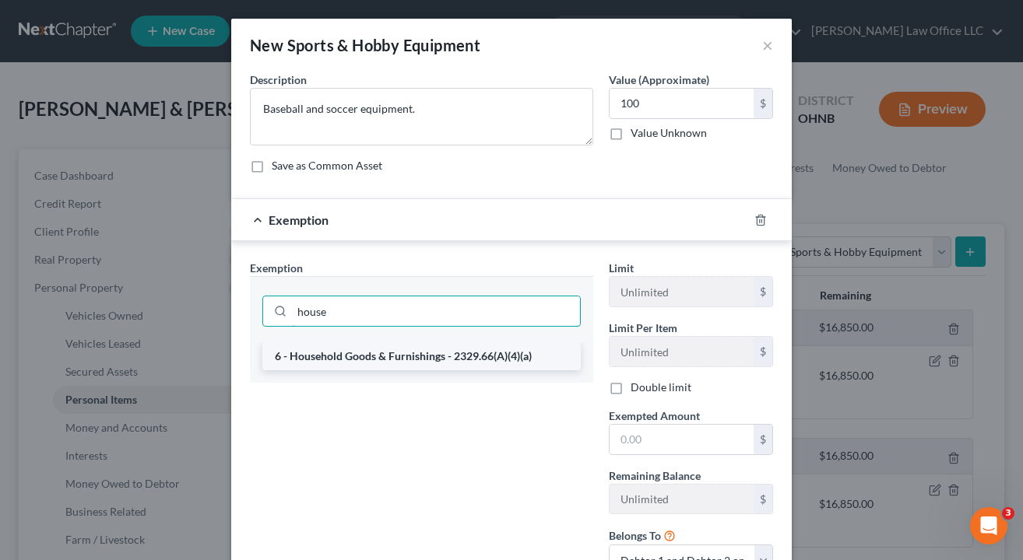
type input "house"
click at [369, 359] on li "6 - Household Goods & Furnishings - 2329.66(A)(4)(a)" at bounding box center [421, 357] width 318 height 28
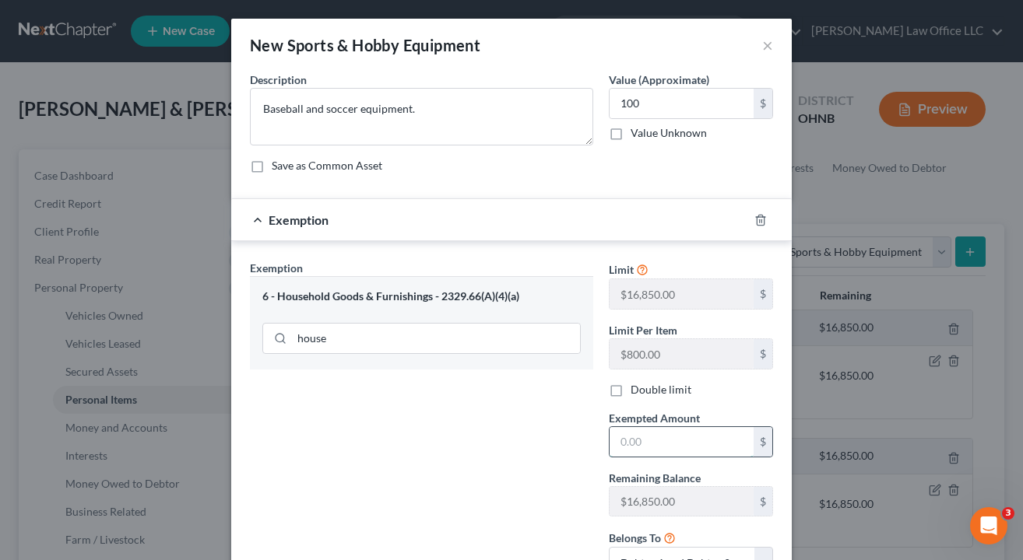
click at [679, 436] on input "text" at bounding box center [682, 442] width 144 height 30
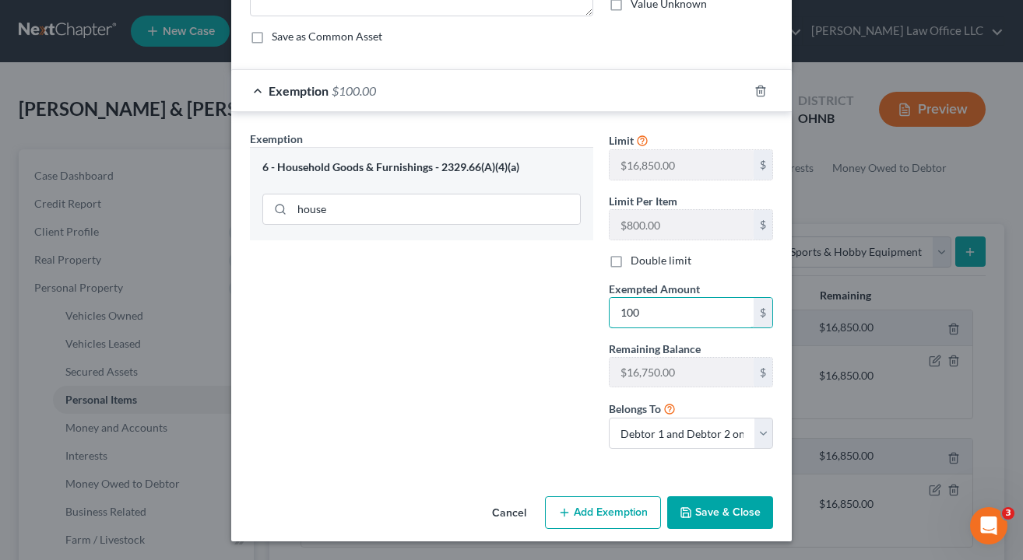
scroll to position [128, 0]
type input "100"
click at [723, 504] on button "Save & Close" at bounding box center [720, 513] width 106 height 33
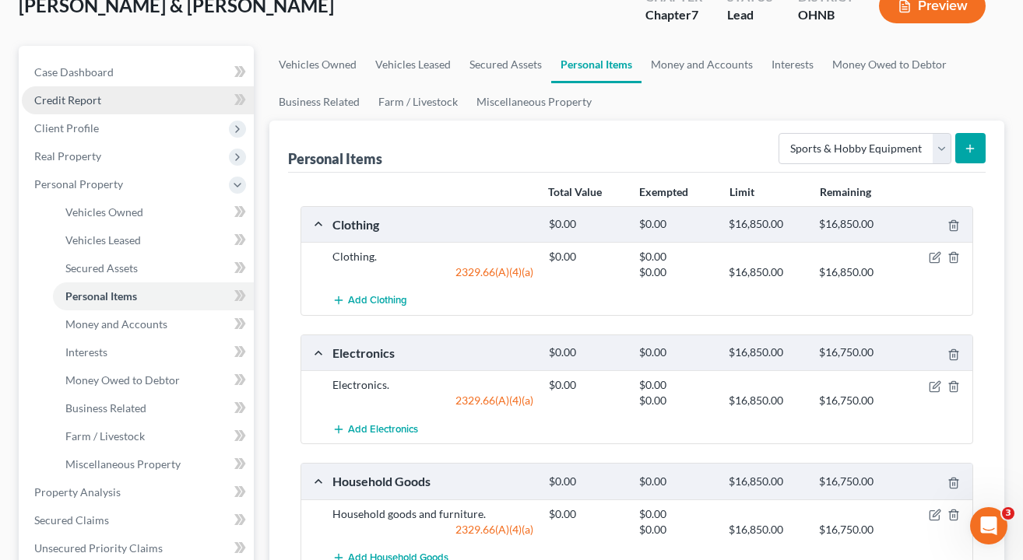
scroll to position [99, 0]
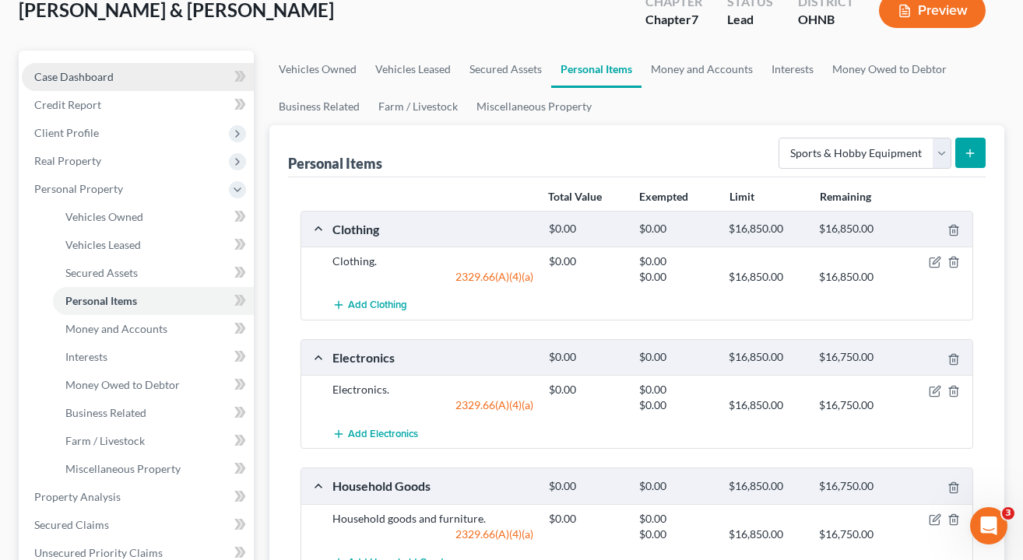
click at [88, 73] on span "Case Dashboard" at bounding box center [73, 76] width 79 height 13
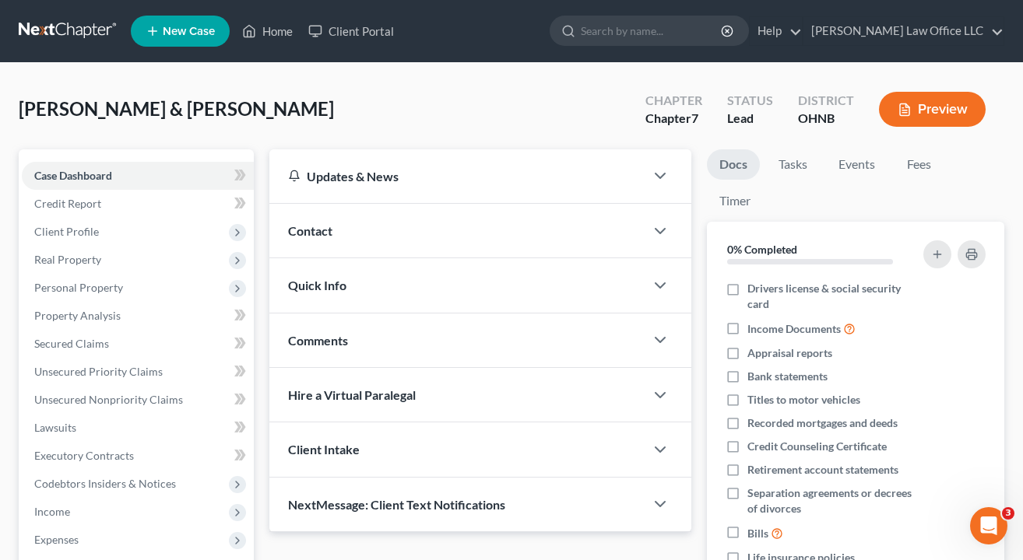
scroll to position [1, 0]
